Goal: Information Seeking & Learning: Learn about a topic

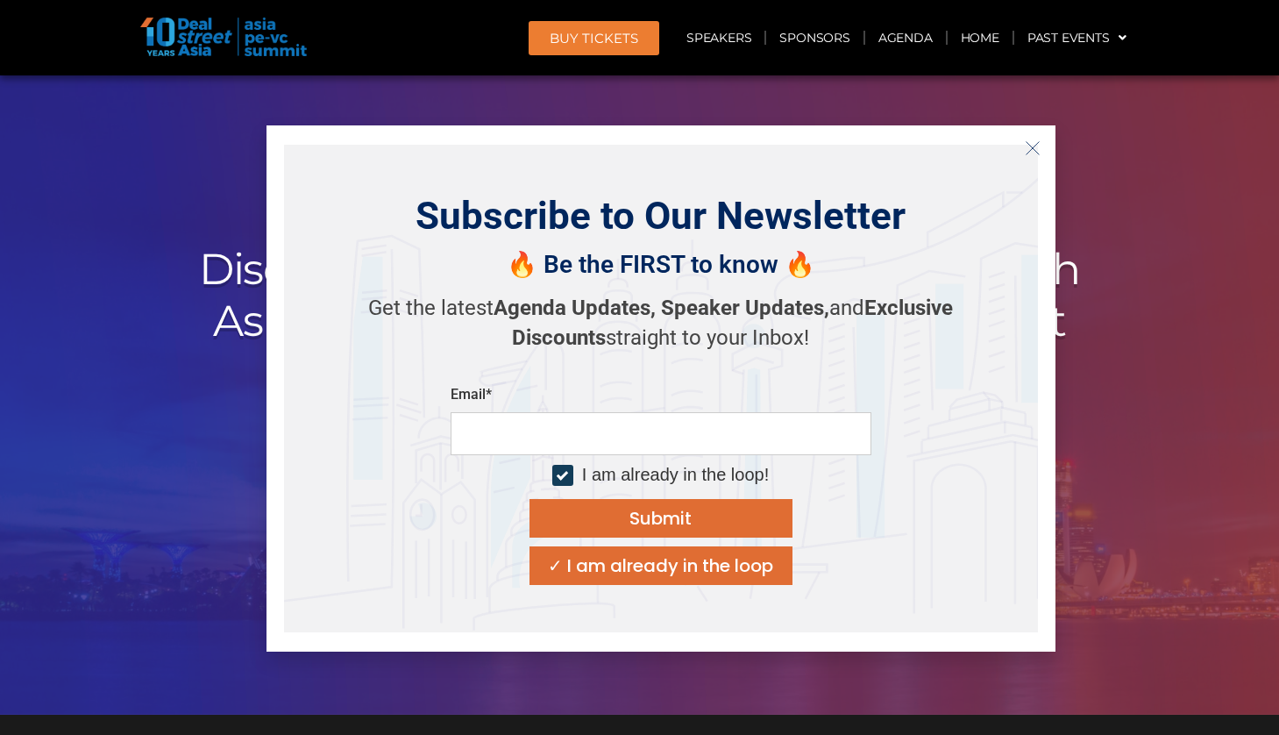
drag, startPoint x: 505, startPoint y: 442, endPoint x: 899, endPoint y: 440, distance: 393.7
click at [1026, 145] on icon "Close" at bounding box center [1033, 148] width 16 height 16
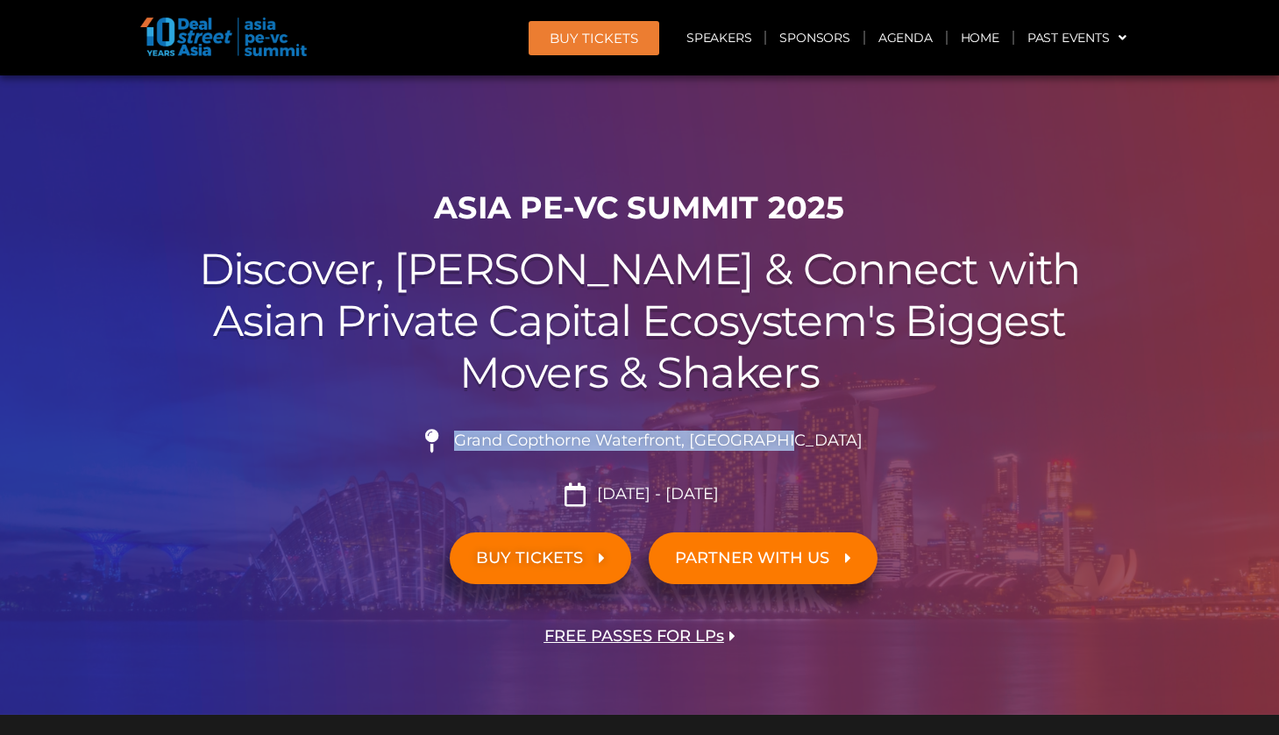
copy span "Grand Copthorne Waterfront, Singapore​"
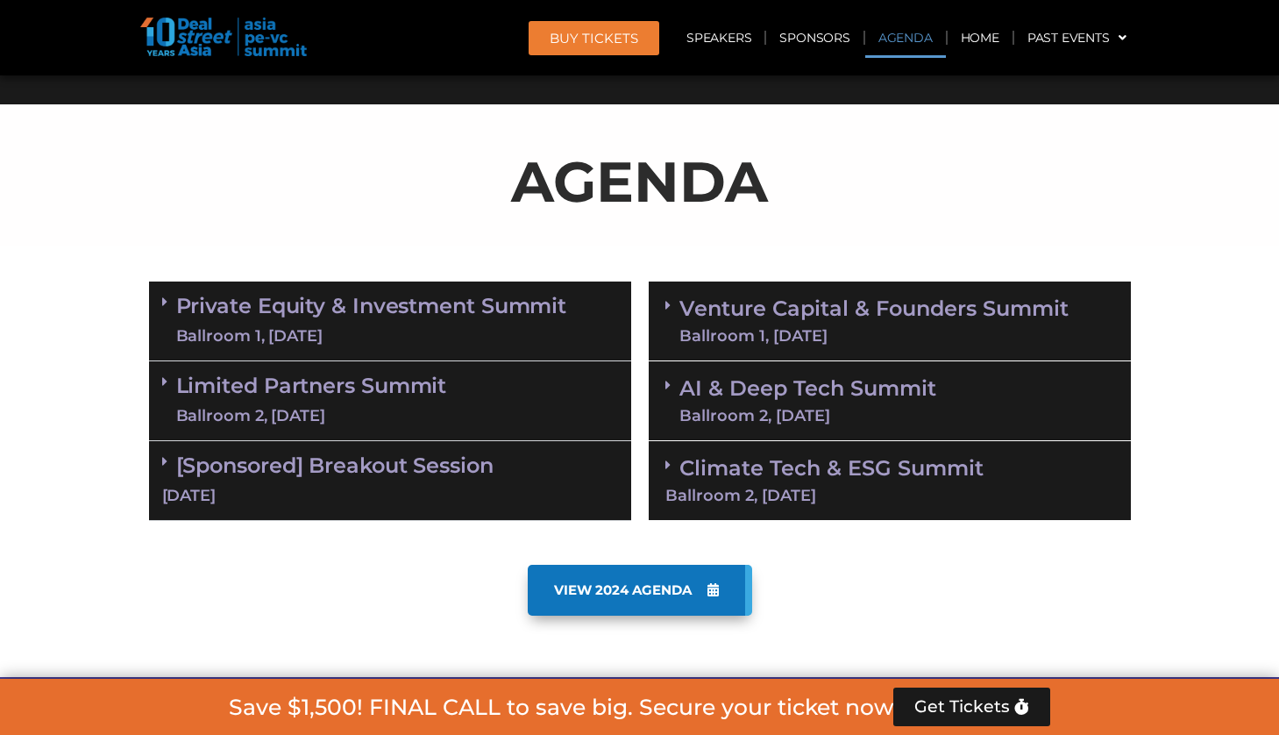
scroll to position [1228, 0]
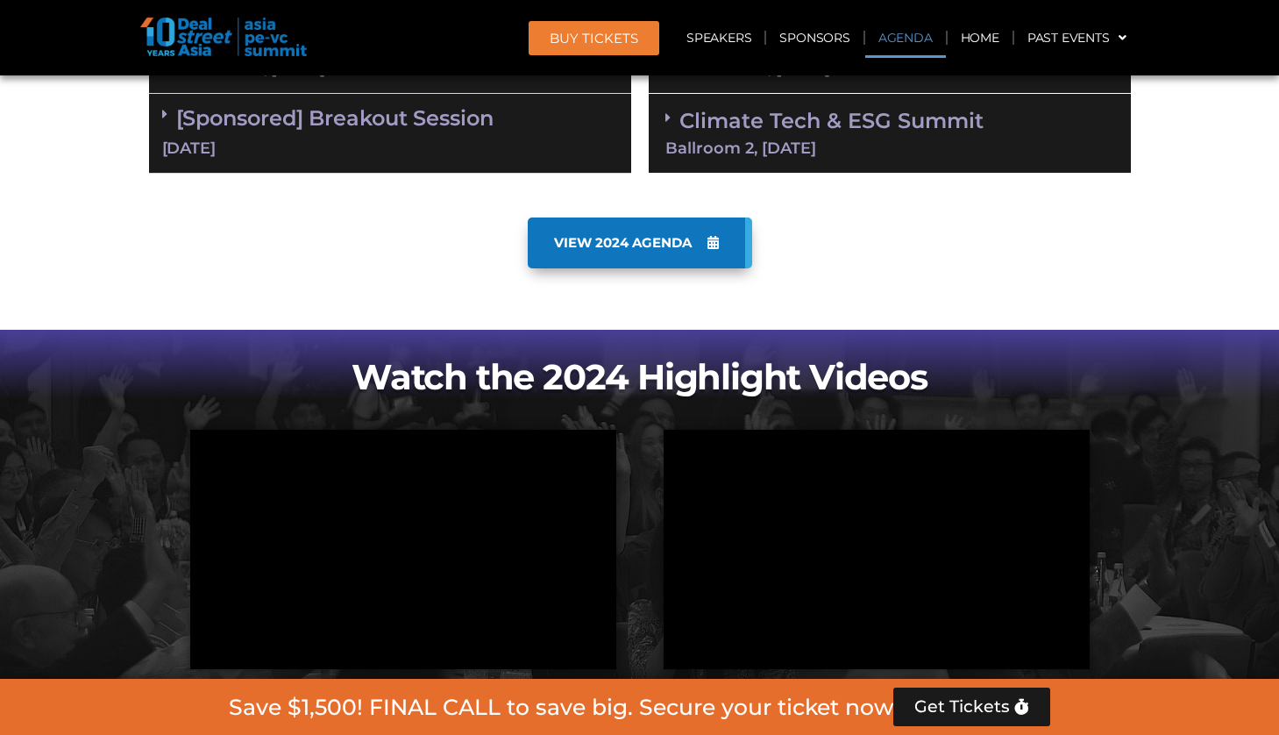
click at [617, 251] on link "VIEW 2024 AGENDA" at bounding box center [640, 242] width 224 height 51
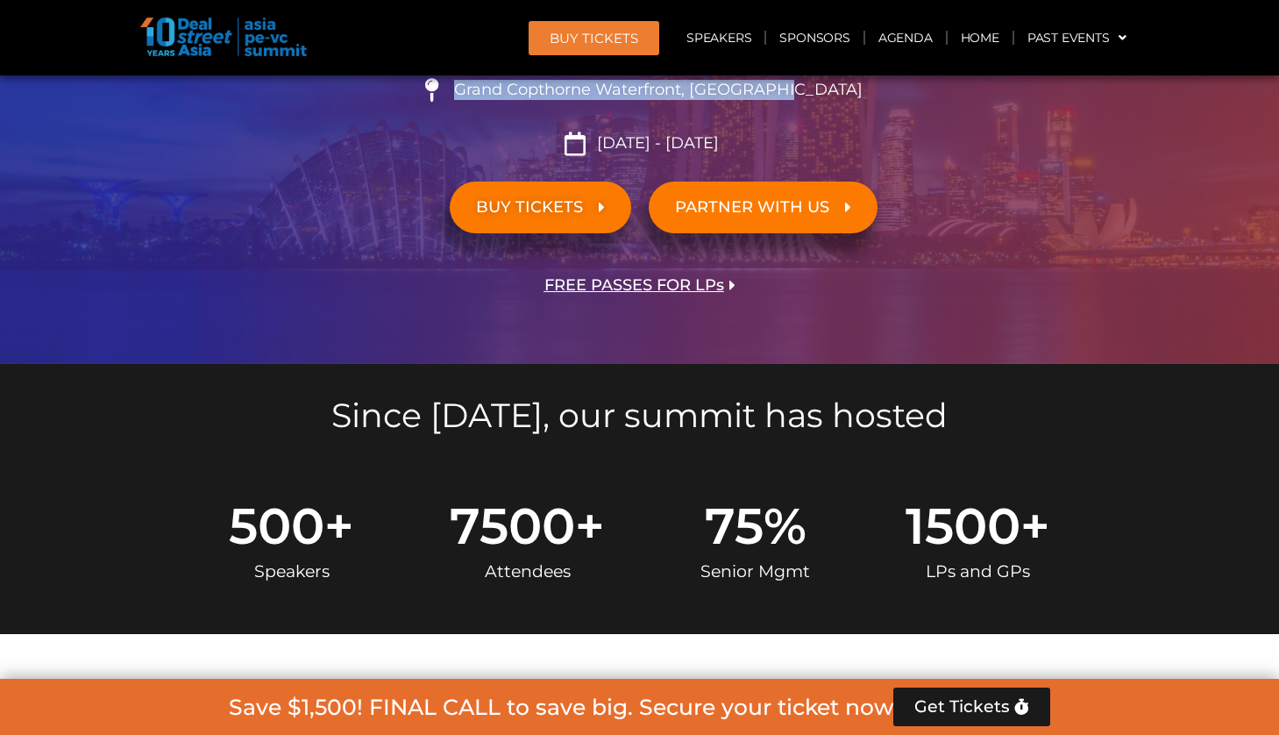
scroll to position [0, 0]
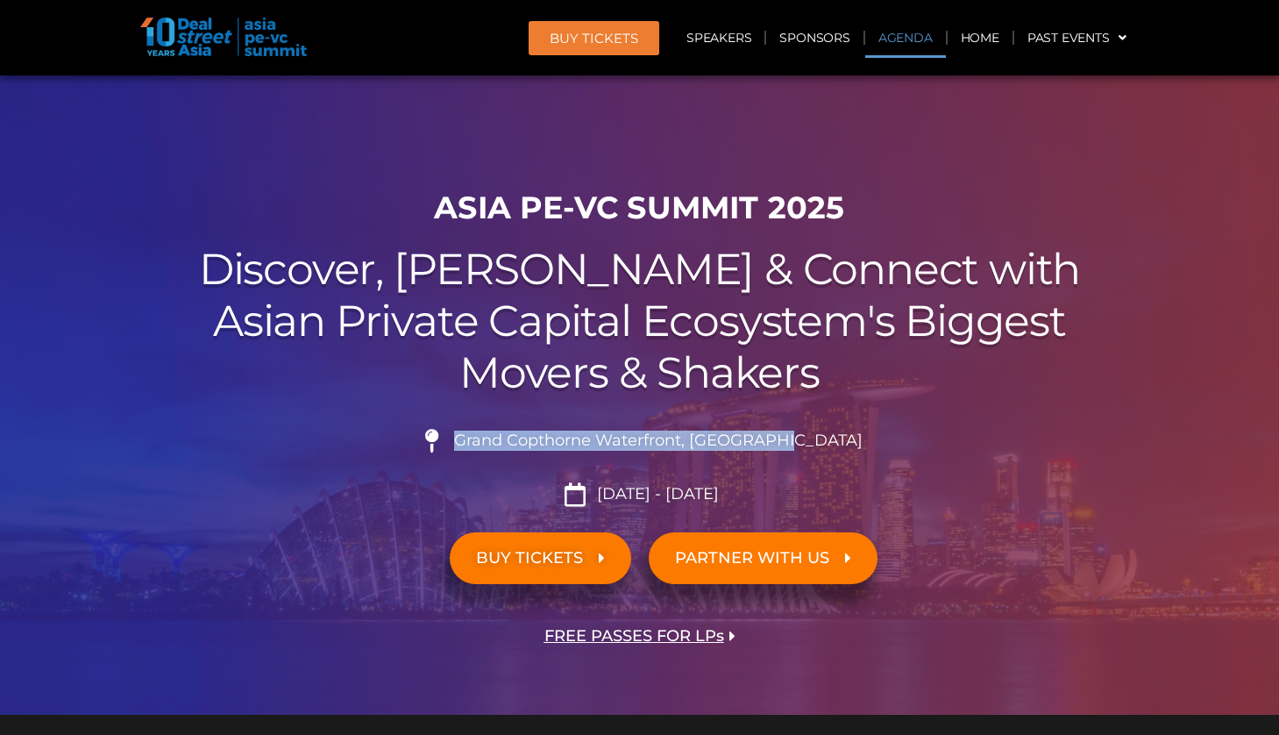
click at [905, 32] on link "Agenda" at bounding box center [906, 38] width 81 height 40
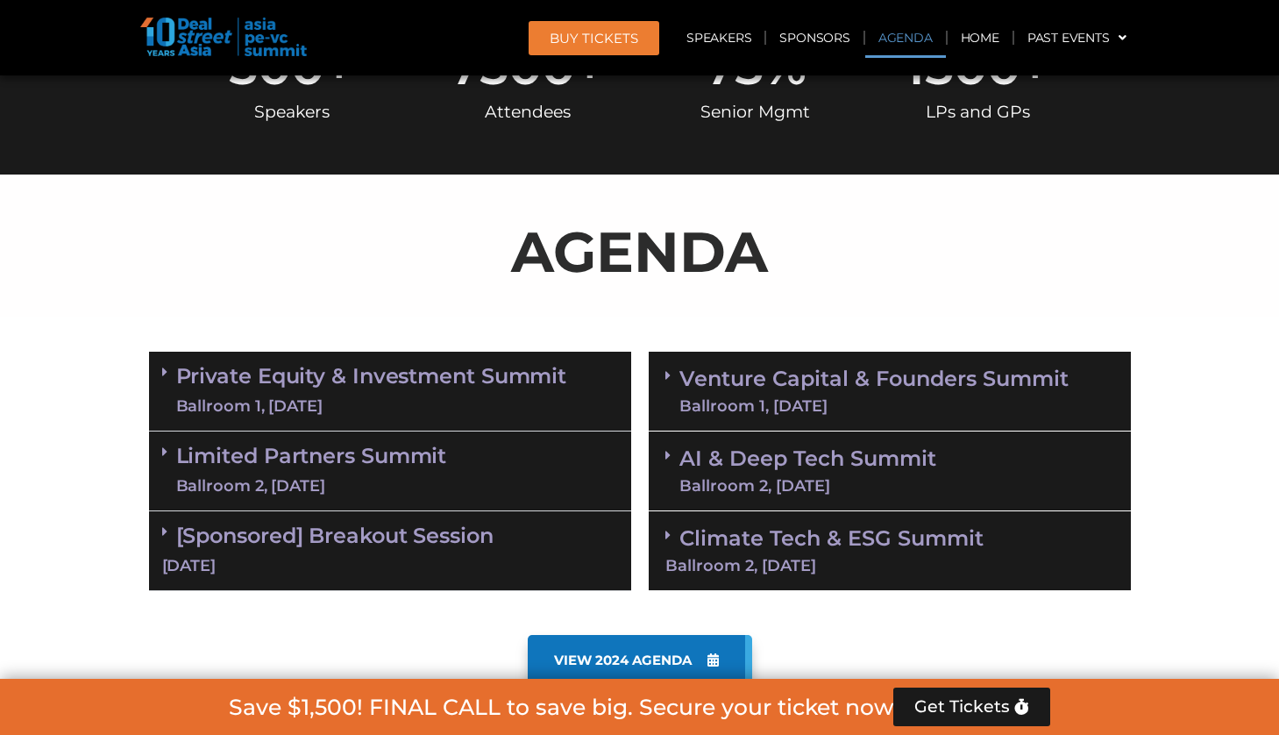
scroll to position [1006, 0]
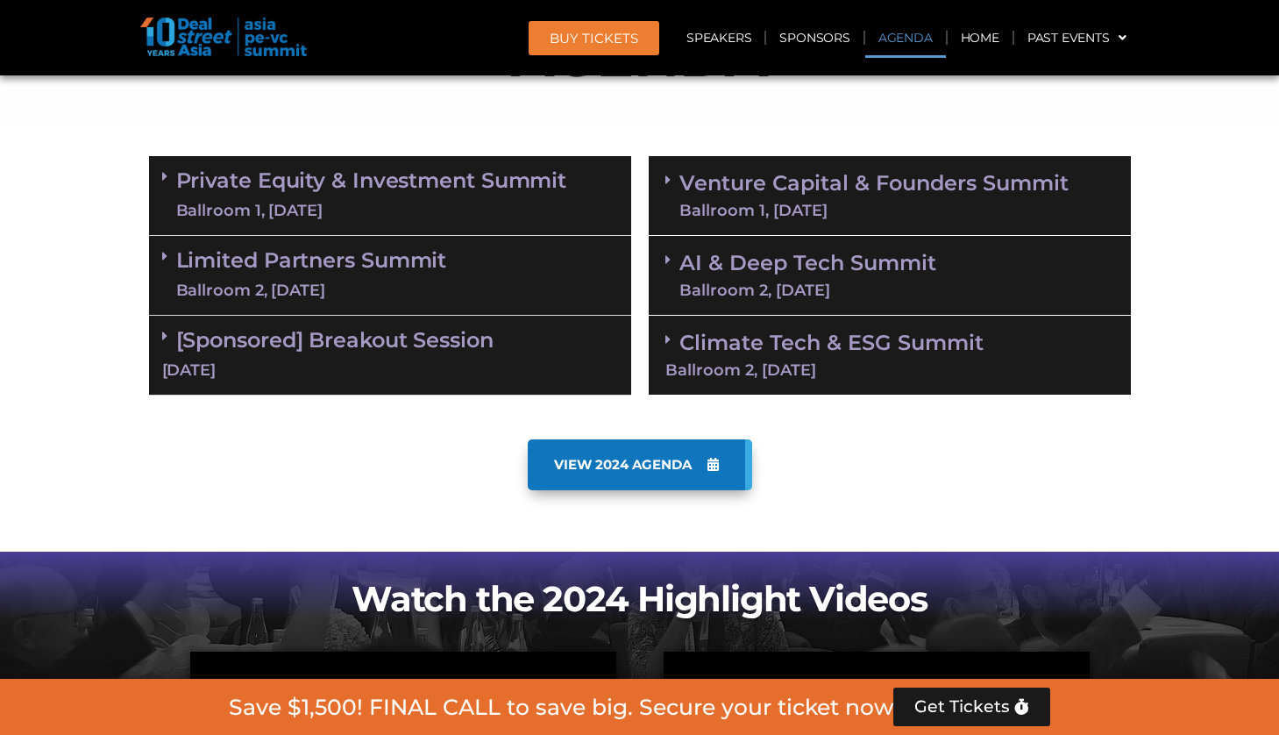
click at [614, 447] on link "VIEW 2024 AGENDA" at bounding box center [640, 464] width 224 height 51
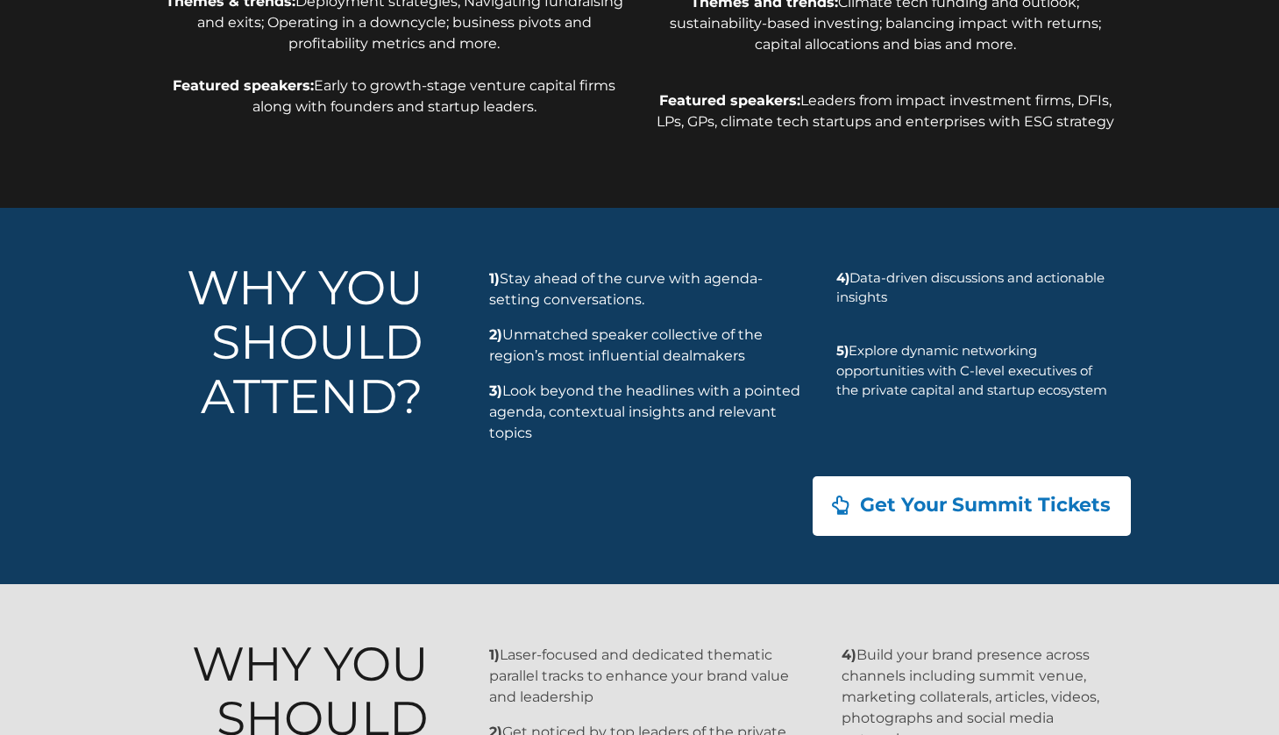
scroll to position [1578, 0]
